Goal: Task Accomplishment & Management: Use online tool/utility

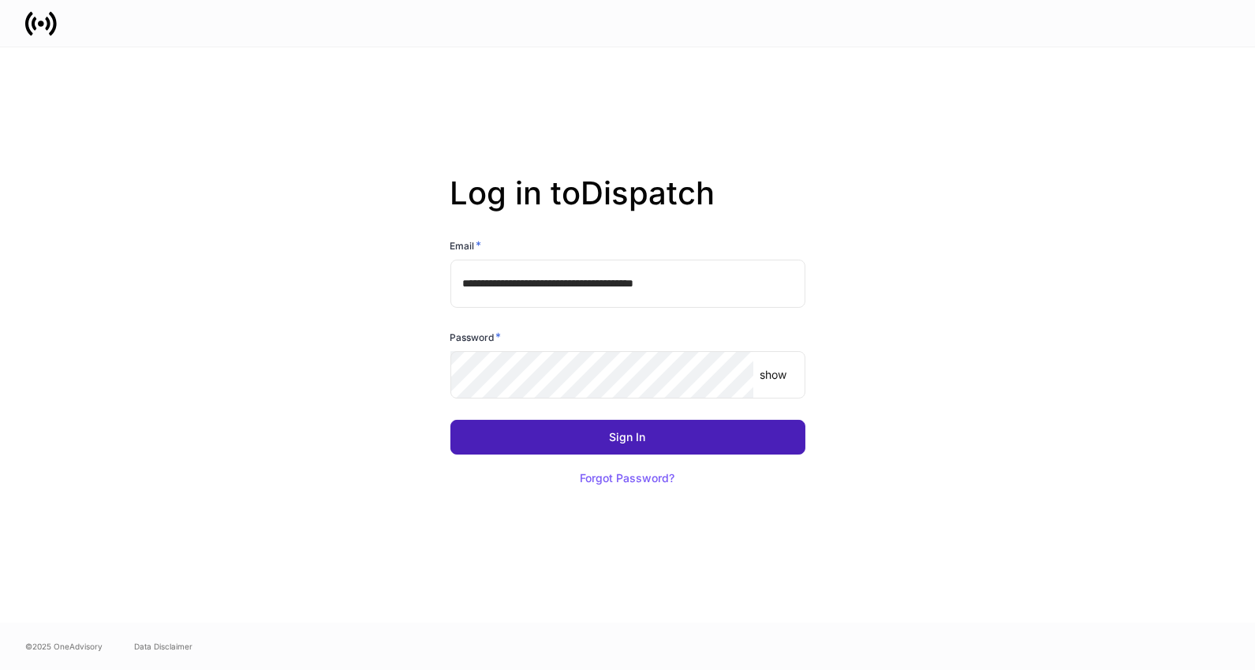
click at [604, 439] on button "Sign In" at bounding box center [627, 437] width 355 height 35
